Goal: Book appointment/travel/reservation

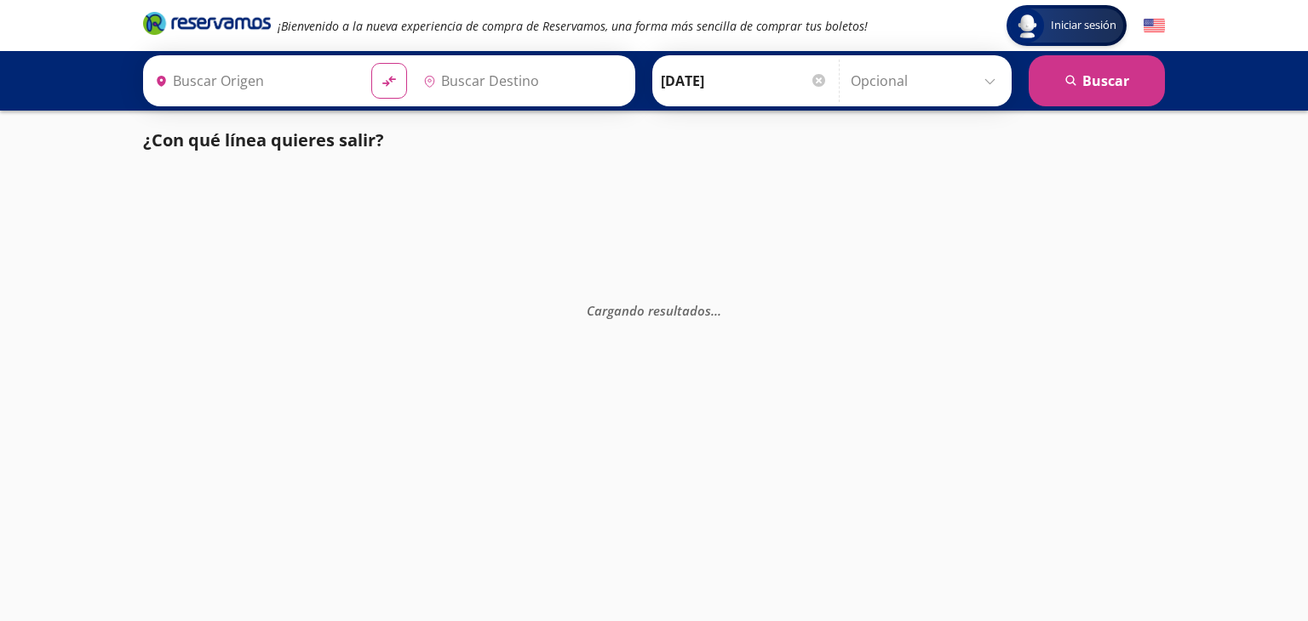
type input "[GEOGRAPHIC_DATA], [GEOGRAPHIC_DATA]"
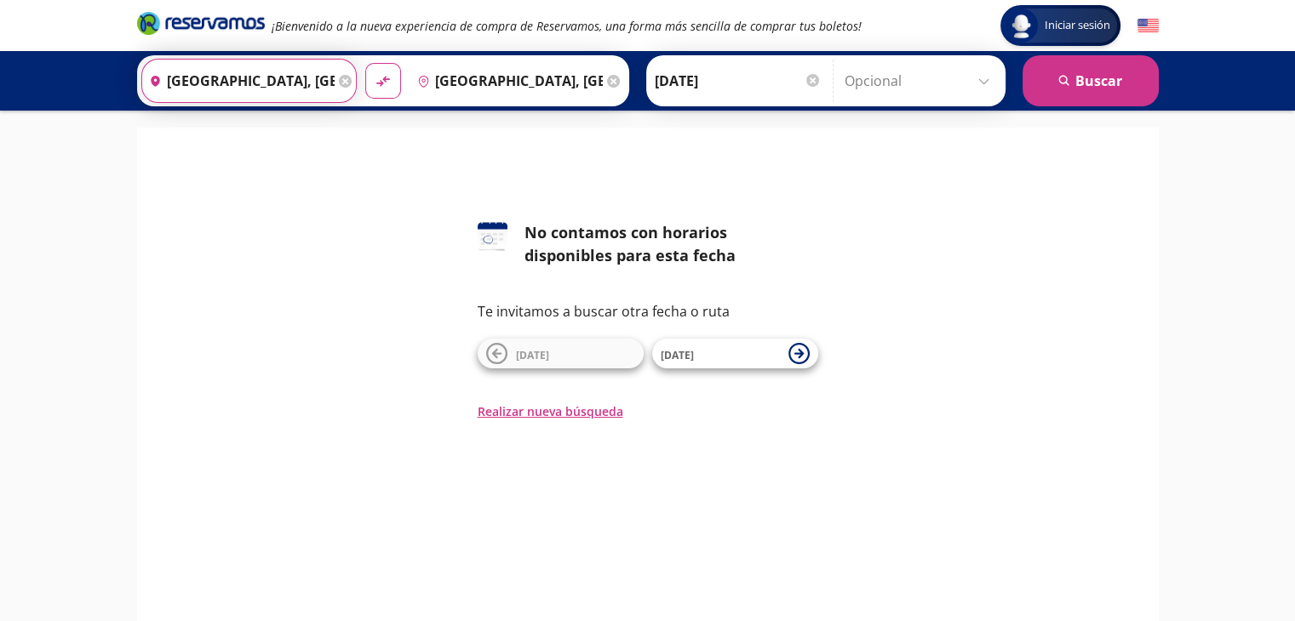
click at [272, 85] on input "[GEOGRAPHIC_DATA], [GEOGRAPHIC_DATA]" at bounding box center [238, 81] width 192 height 43
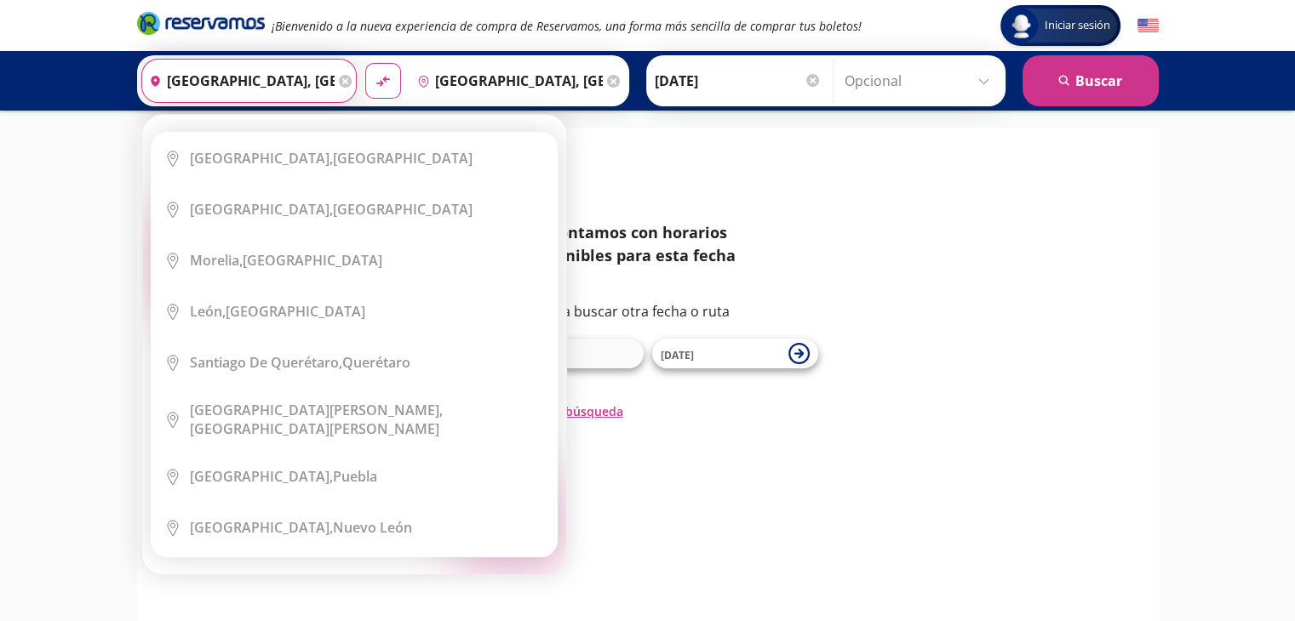
click at [339, 79] on icon at bounding box center [345, 81] width 13 height 13
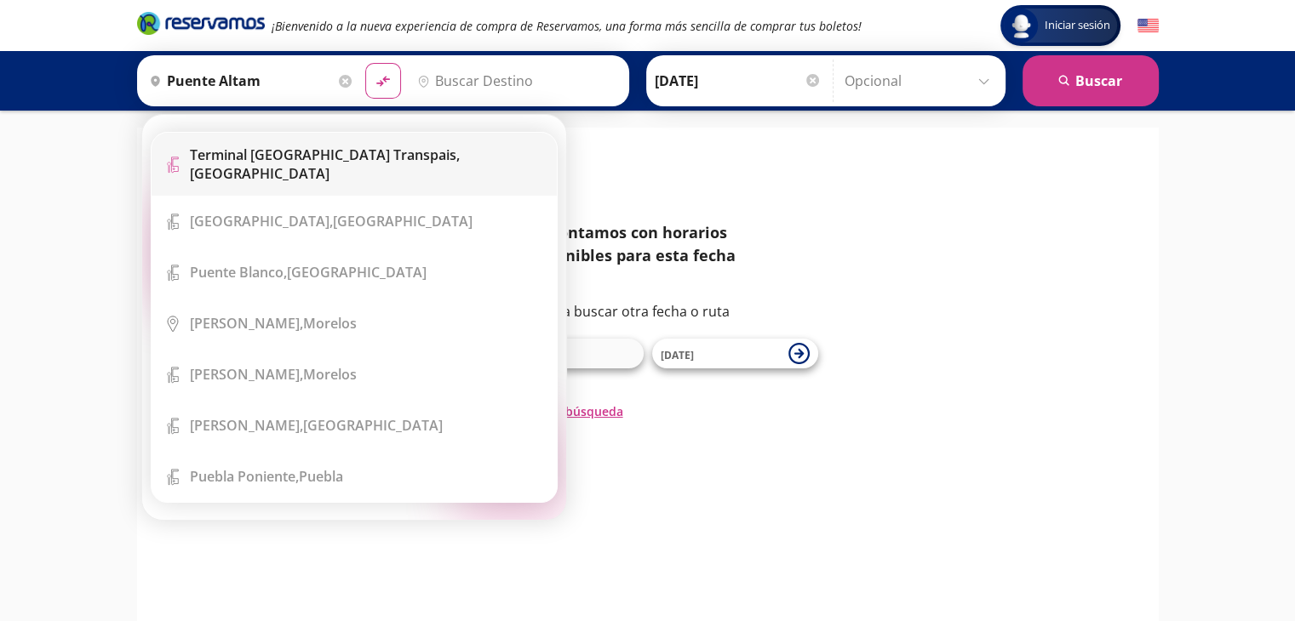
click at [328, 150] on b "Terminal [GEOGRAPHIC_DATA] Transpais," at bounding box center [325, 155] width 270 height 19
type input "Terminal [GEOGRAPHIC_DATA] [GEOGRAPHIC_DATA] Transpais, [GEOGRAPHIC_DATA]"
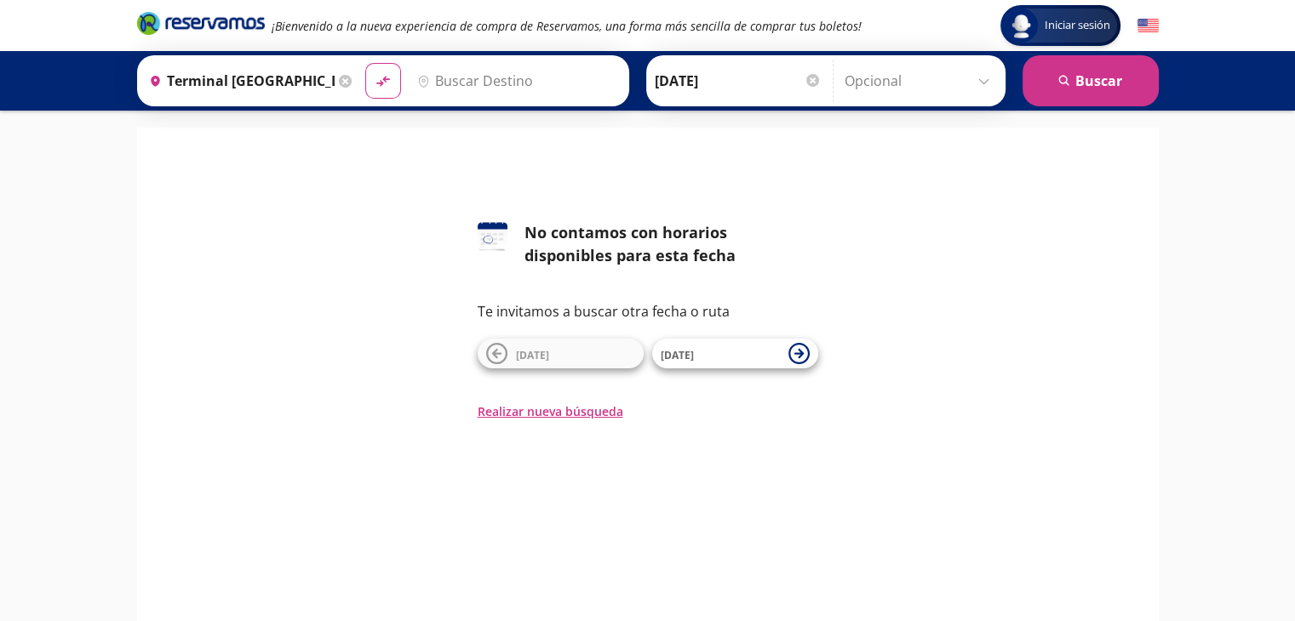
click at [482, 78] on input "Destino" at bounding box center [514, 81] width 209 height 43
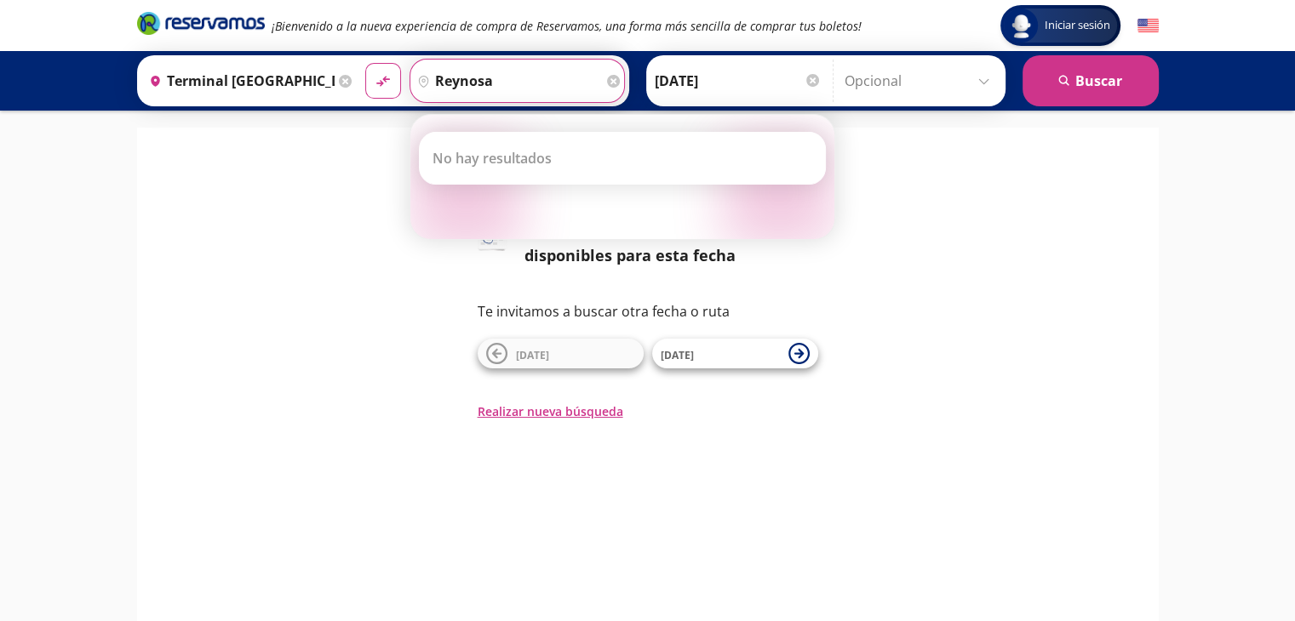
type input "reynosa"
click at [339, 81] on icon at bounding box center [345, 81] width 13 height 13
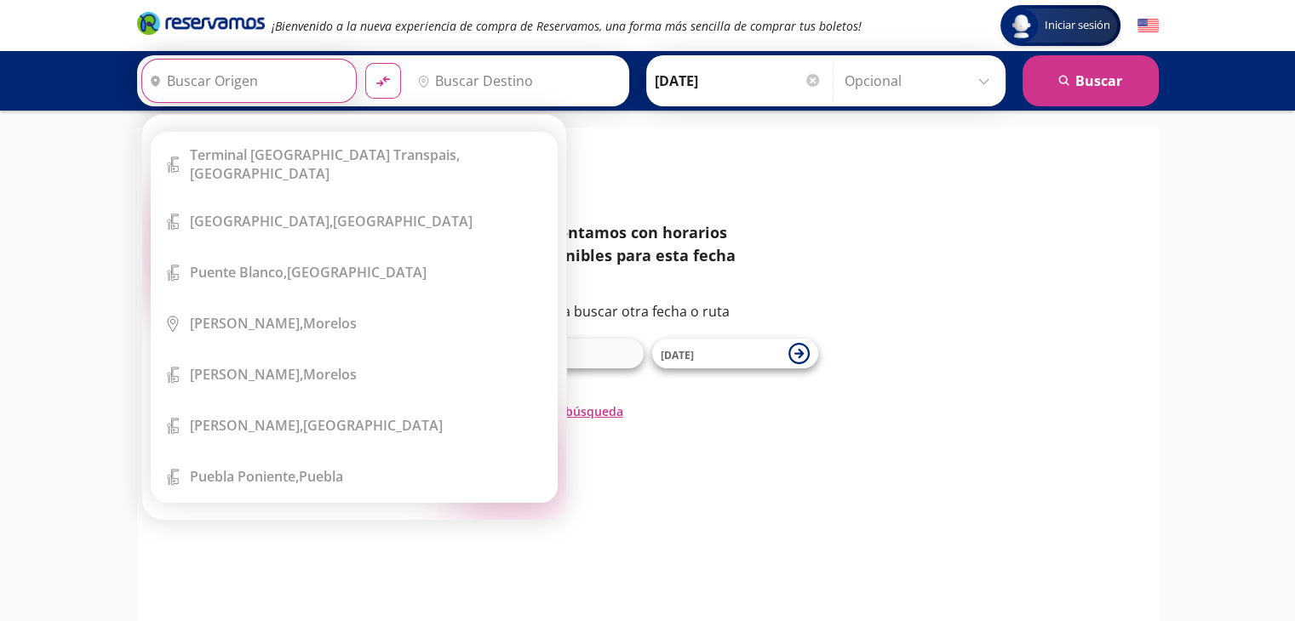
click at [242, 78] on input "Origen" at bounding box center [246, 81] width 209 height 43
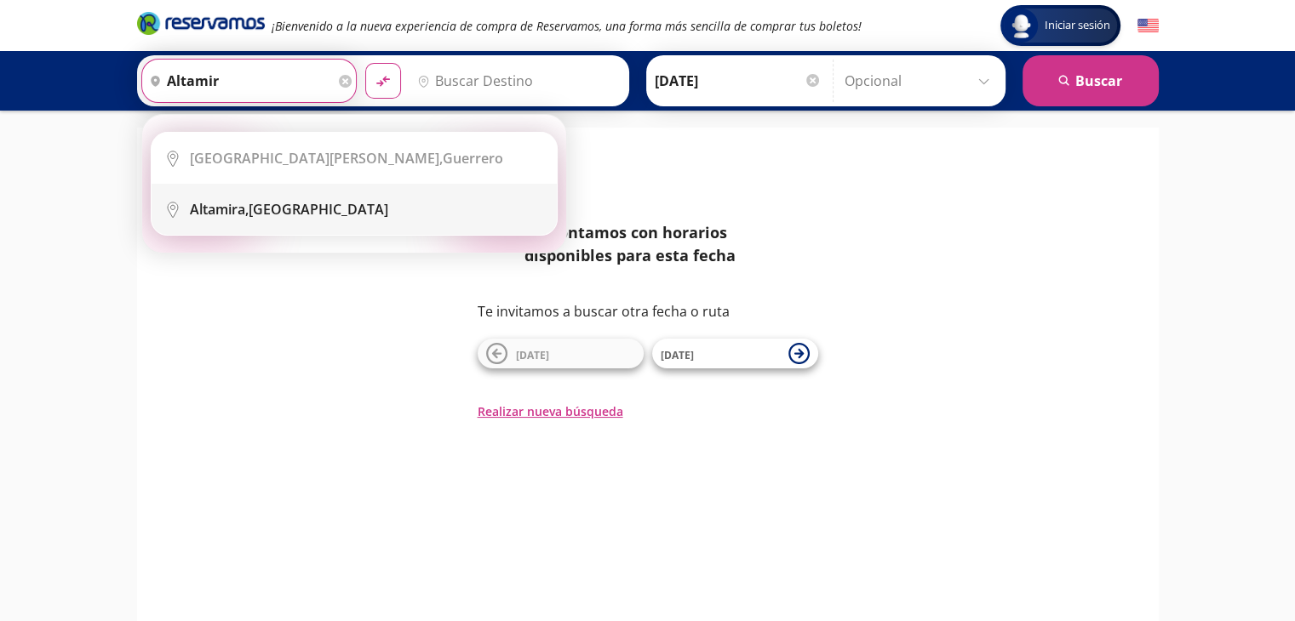
click at [308, 209] on div "[GEOGRAPHIC_DATA], [GEOGRAPHIC_DATA]" at bounding box center [289, 209] width 198 height 19
type input "[GEOGRAPHIC_DATA], [GEOGRAPHIC_DATA]"
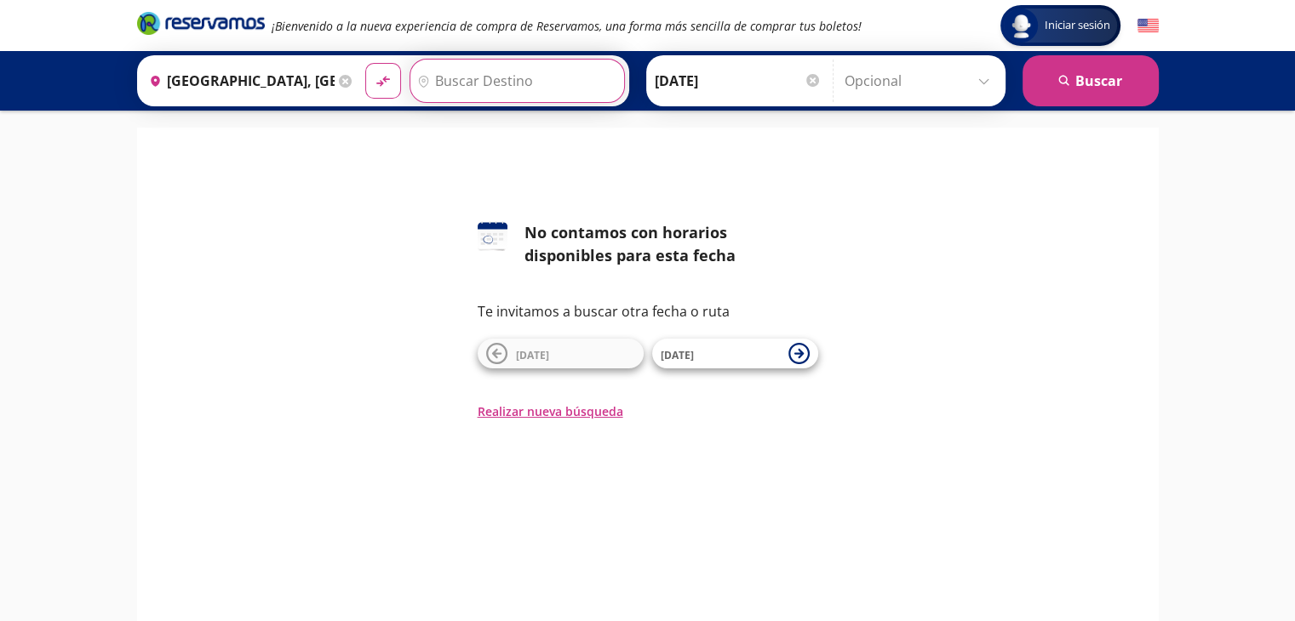
click at [484, 80] on input "Destino" at bounding box center [514, 81] width 209 height 43
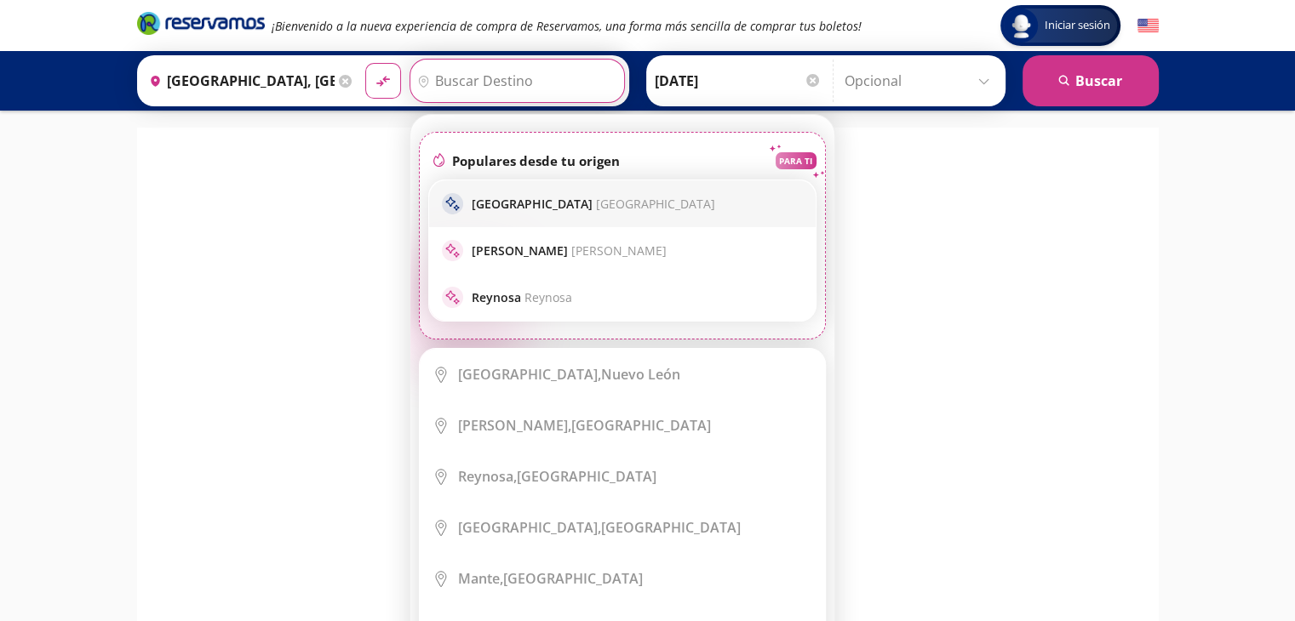
click at [501, 203] on p "Monterrey Monterrey" at bounding box center [593, 204] width 243 height 16
type input "[GEOGRAPHIC_DATA], [GEOGRAPHIC_DATA]"
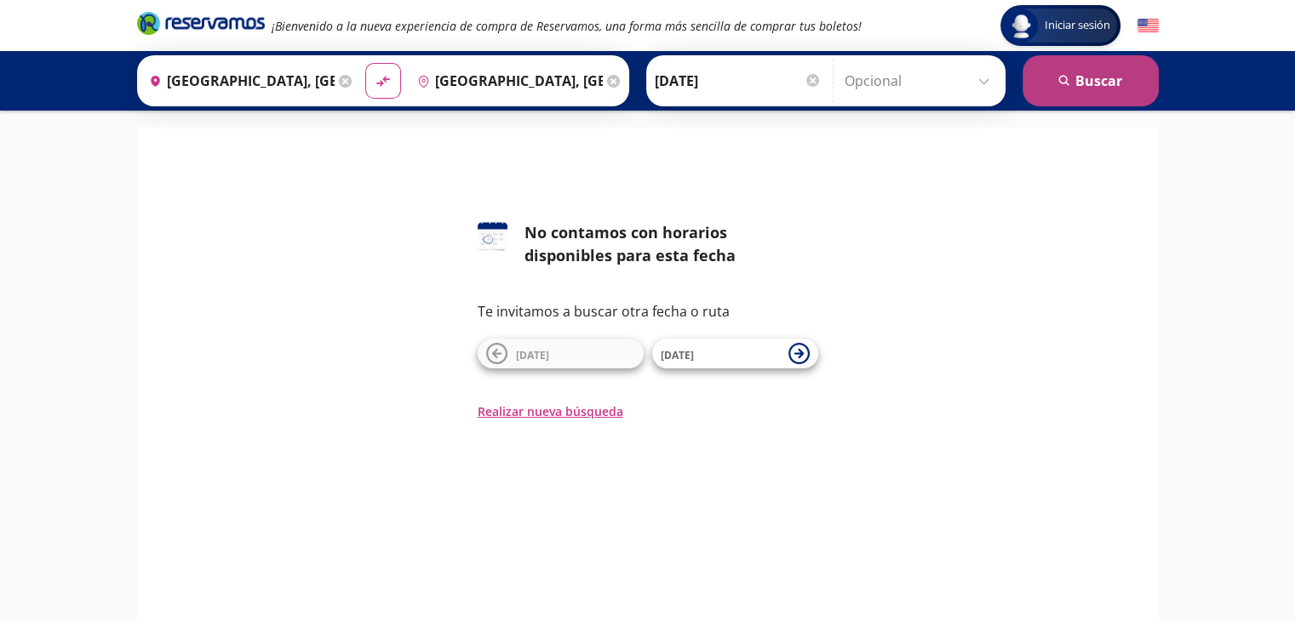
click at [1083, 81] on button "search [GEOGRAPHIC_DATA]" at bounding box center [1090, 80] width 136 height 51
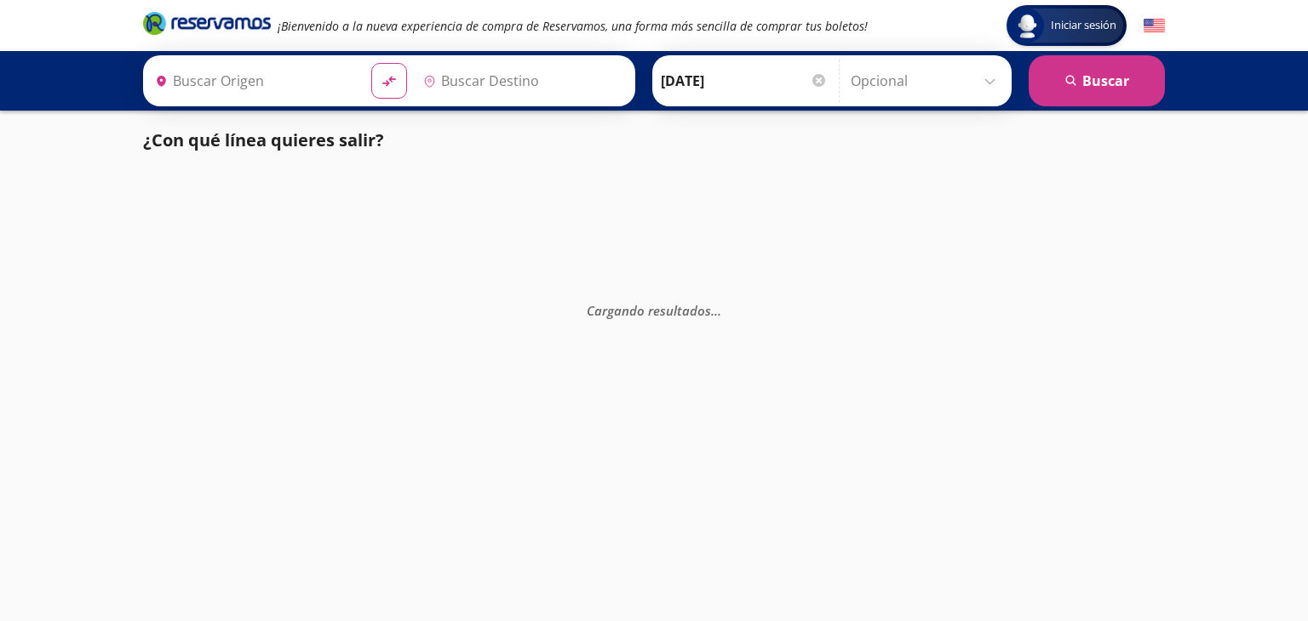
type input "[GEOGRAPHIC_DATA], [GEOGRAPHIC_DATA]"
